Goal: Information Seeking & Learning: Understand process/instructions

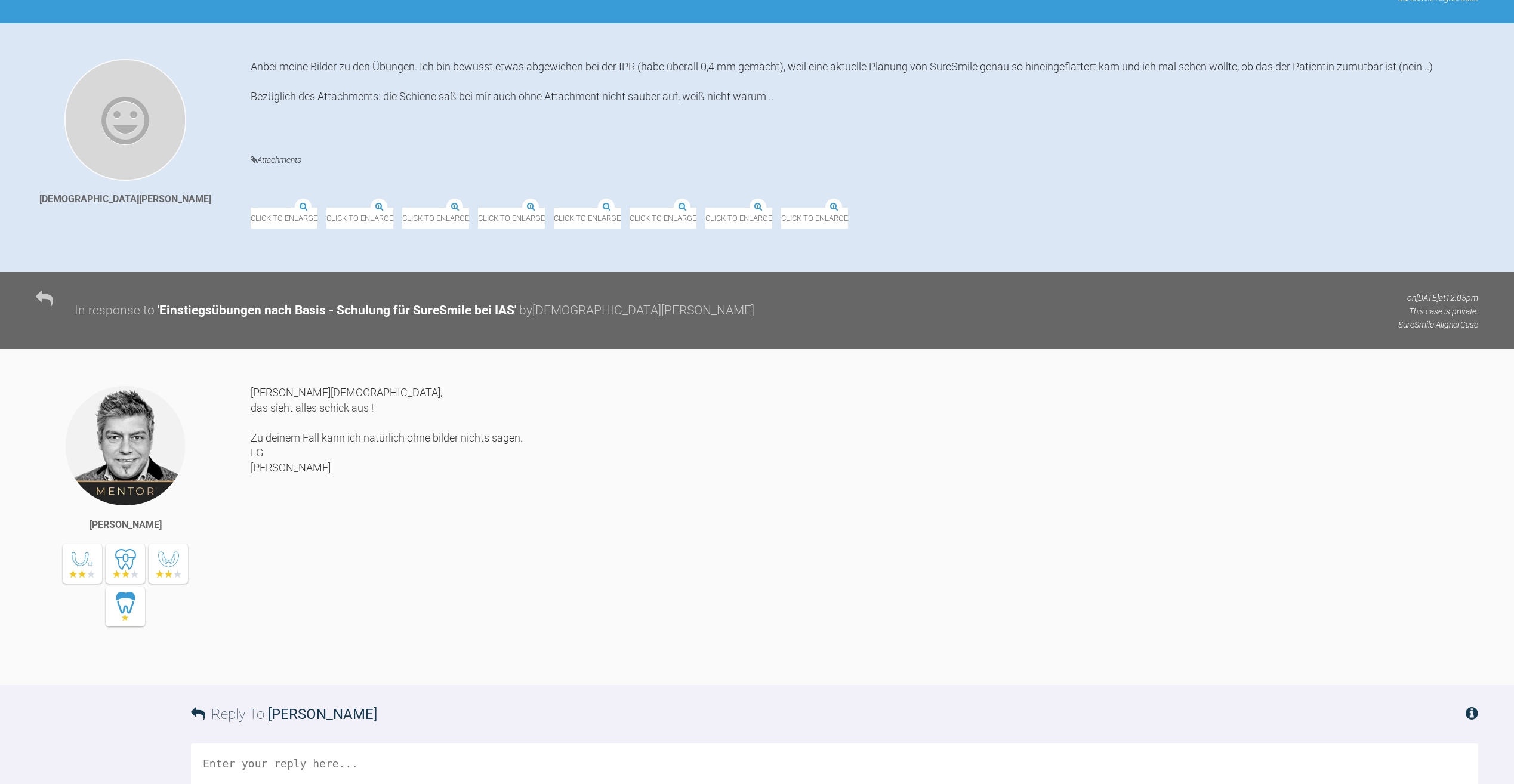
scroll to position [60, 0]
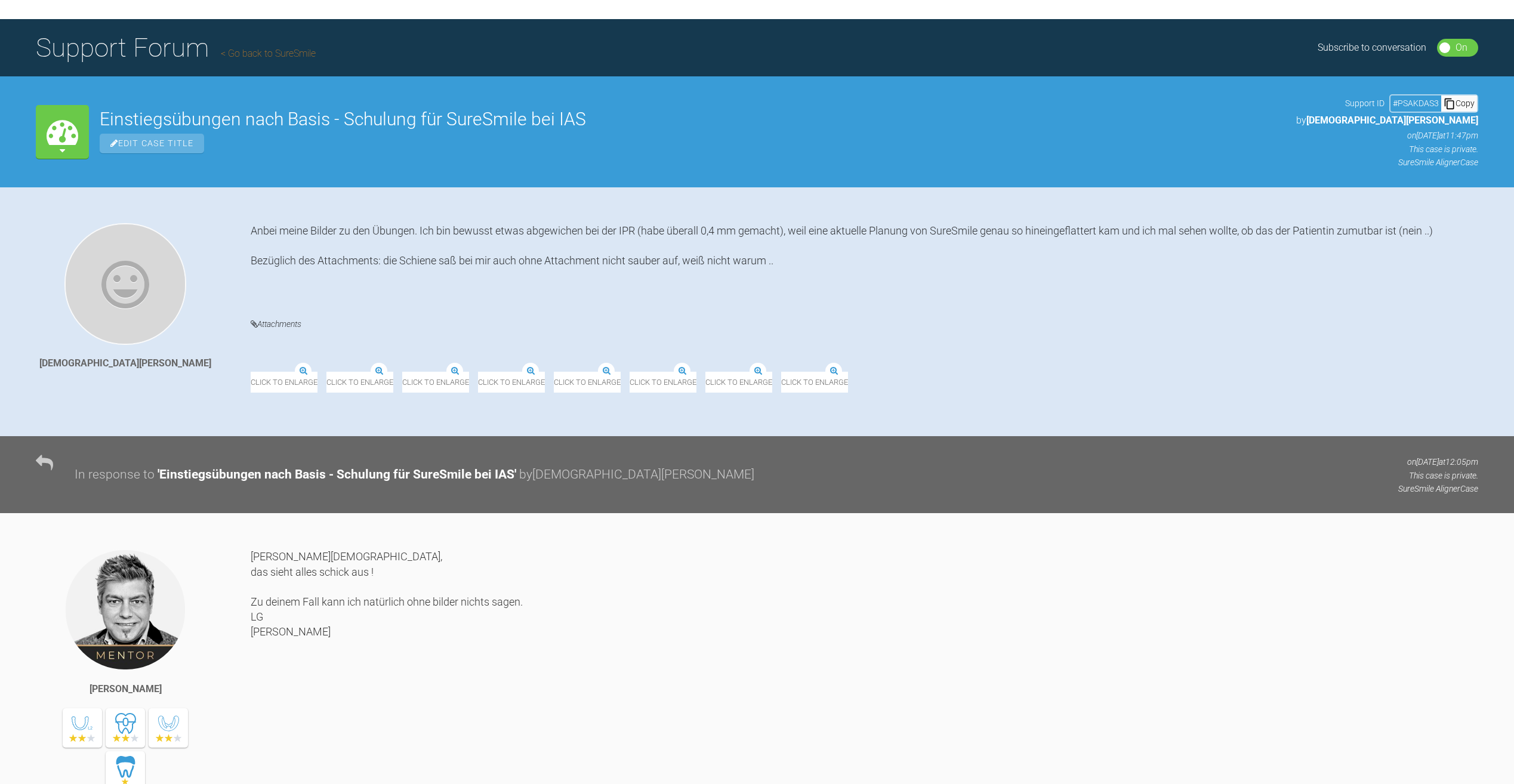
click at [848, 357] on div "Click to enlarge" at bounding box center [814, 375] width 67 height 36
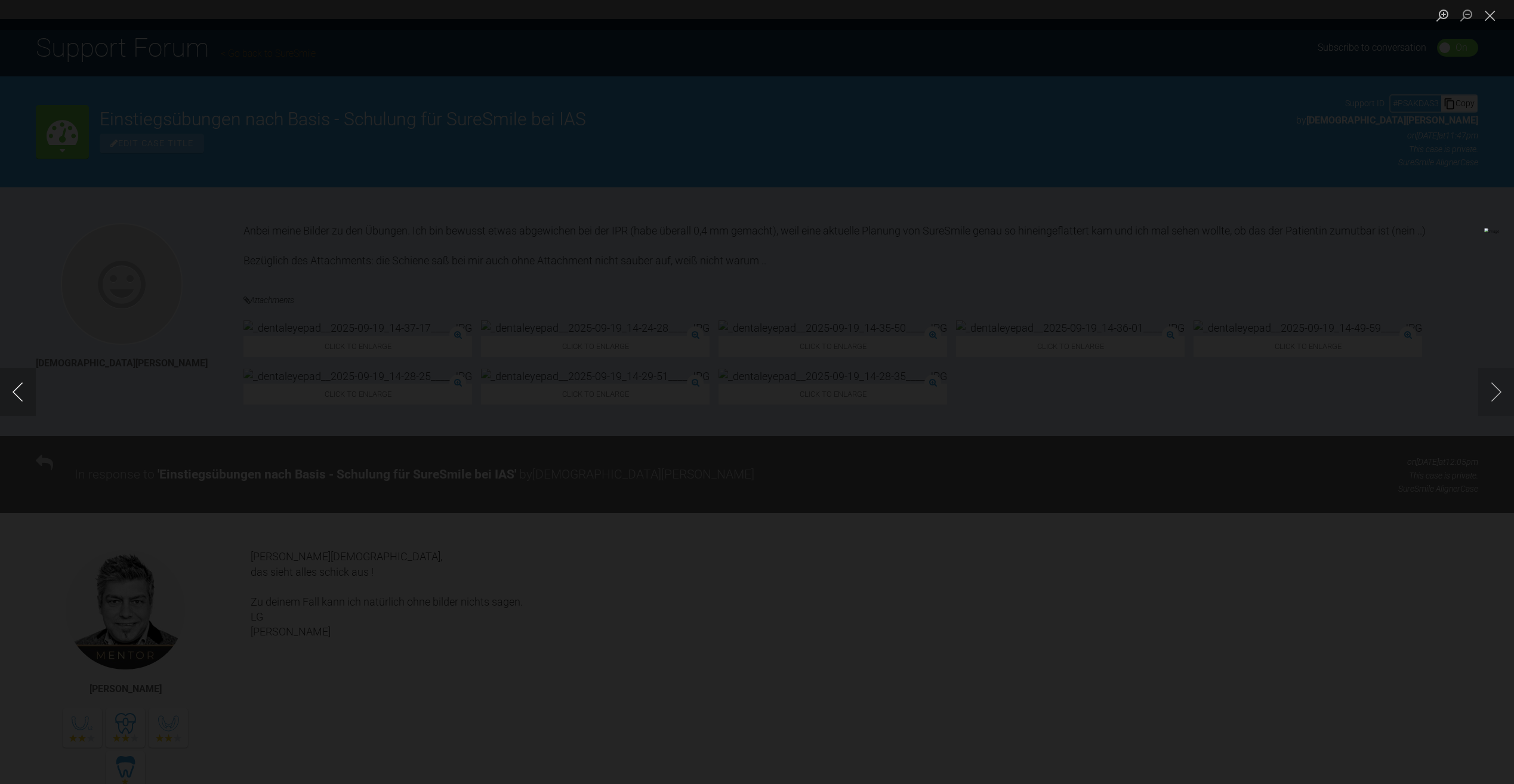
click at [14, 396] on button "Previous image" at bounding box center [18, 392] width 36 height 48
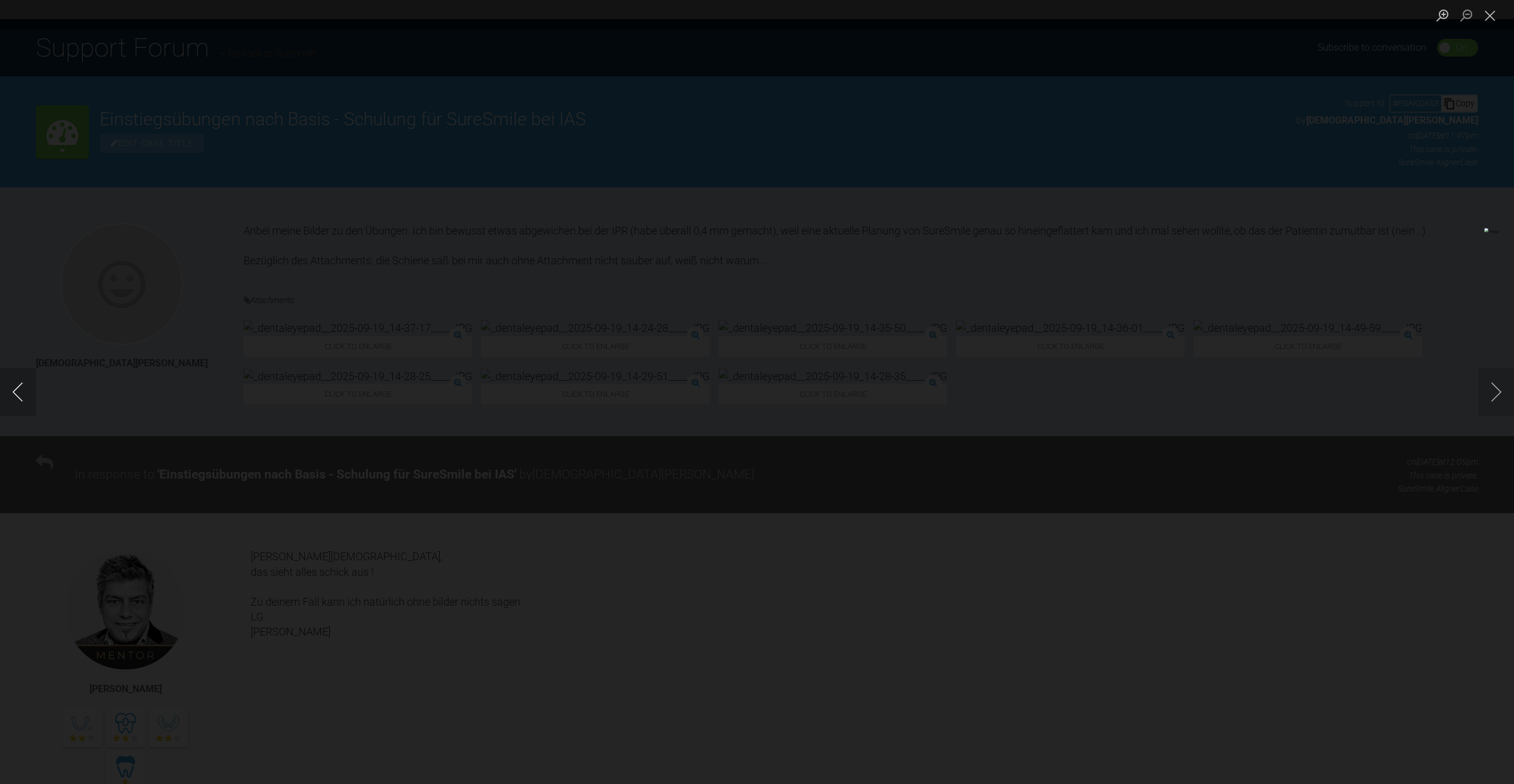
click at [14, 396] on button "Previous image" at bounding box center [18, 392] width 36 height 48
click at [1490, 15] on button "Close lightbox" at bounding box center [1490, 15] width 24 height 21
